Goal: Task Accomplishment & Management: Complete application form

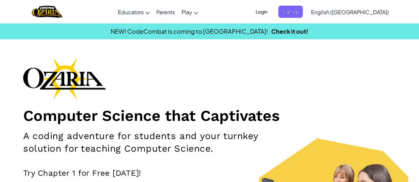
click at [317, 98] on div "Computer Science that Captivates A coding adventure for students and your turnk…" at bounding box center [209, 148] width 372 height 180
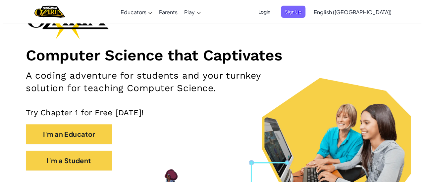
scroll to position [63, 0]
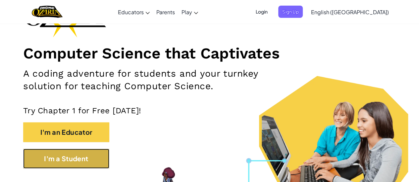
click at [85, 159] on button "I'm a Student" at bounding box center [66, 159] width 86 height 20
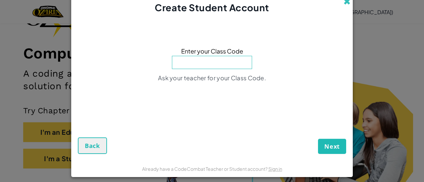
click at [343, 3] on span at bounding box center [346, 1] width 7 height 7
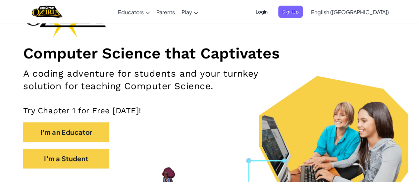
click at [271, 10] on span "Login" at bounding box center [262, 12] width 20 height 12
